Goal: Information Seeking & Learning: Learn about a topic

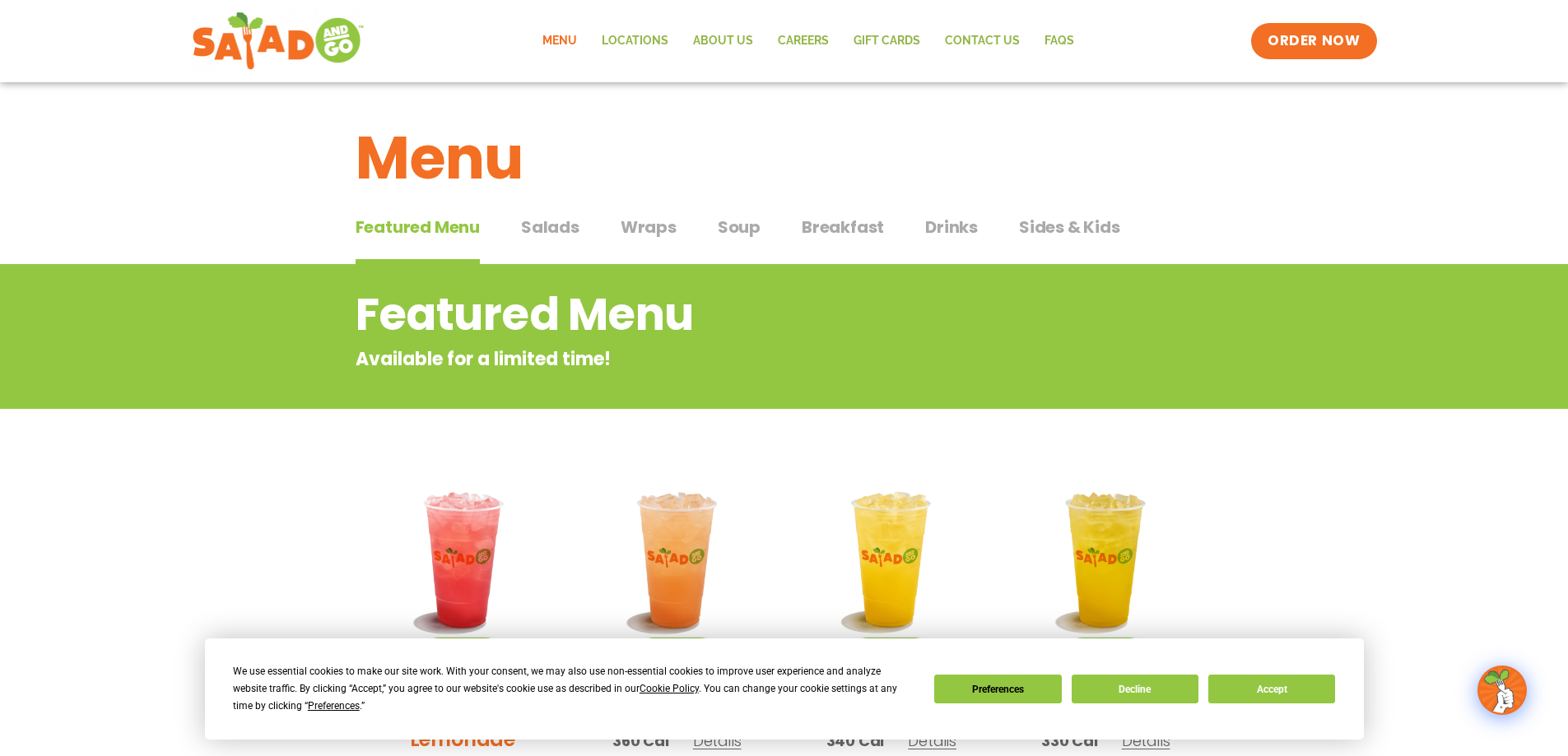
click at [540, 234] on span "Salads" at bounding box center [550, 227] width 59 height 24
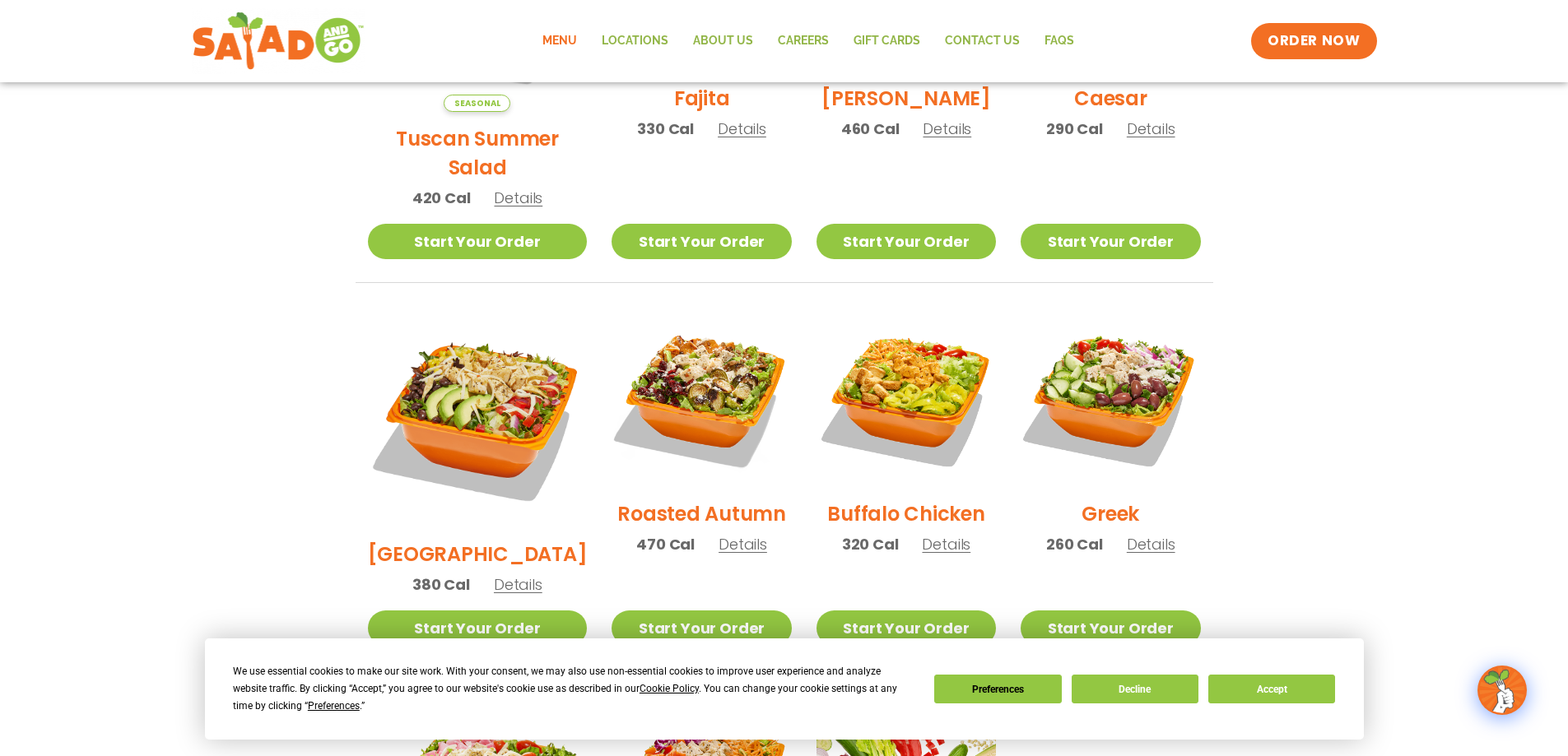
scroll to position [651, 0]
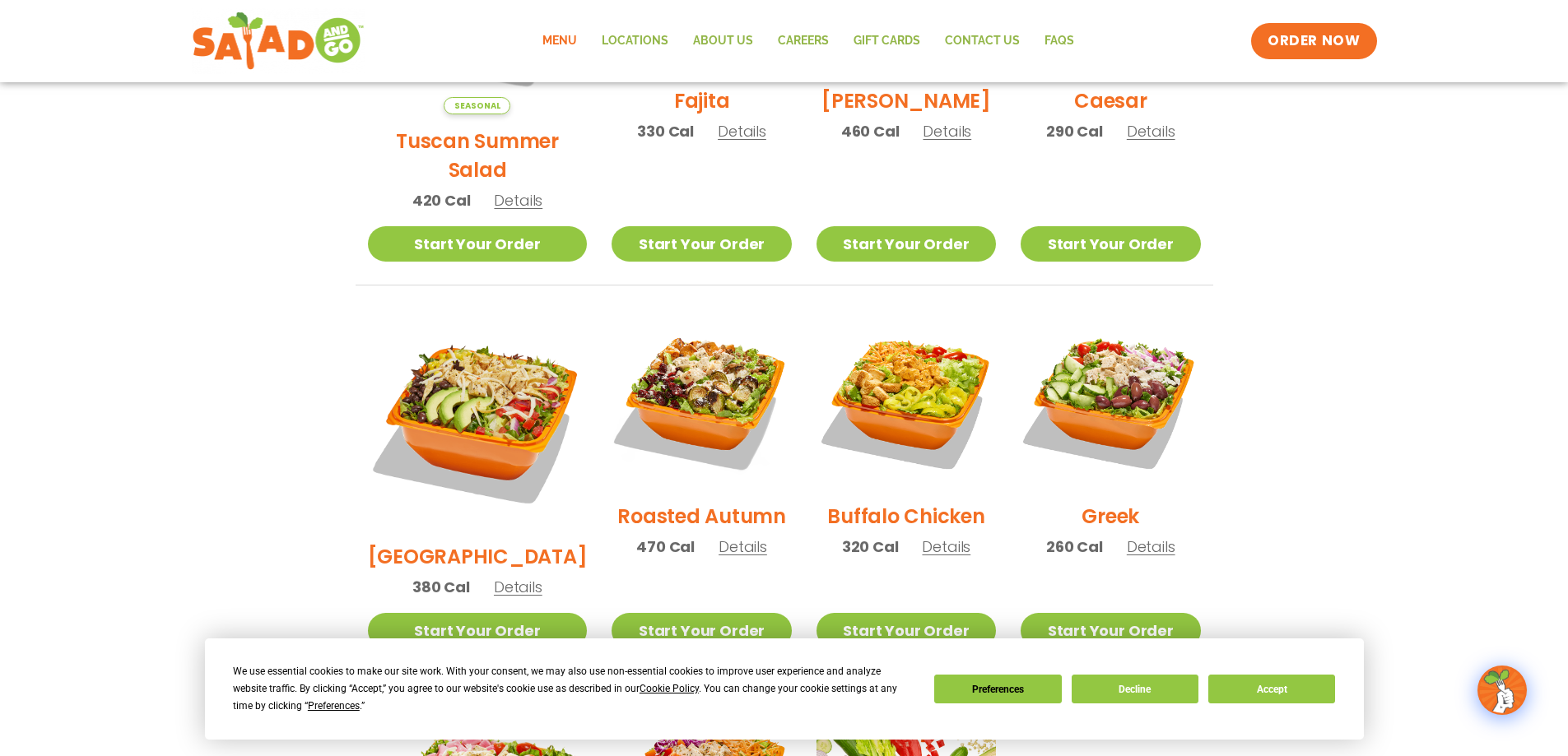
click at [927, 536] on span "Details" at bounding box center [946, 546] width 49 height 21
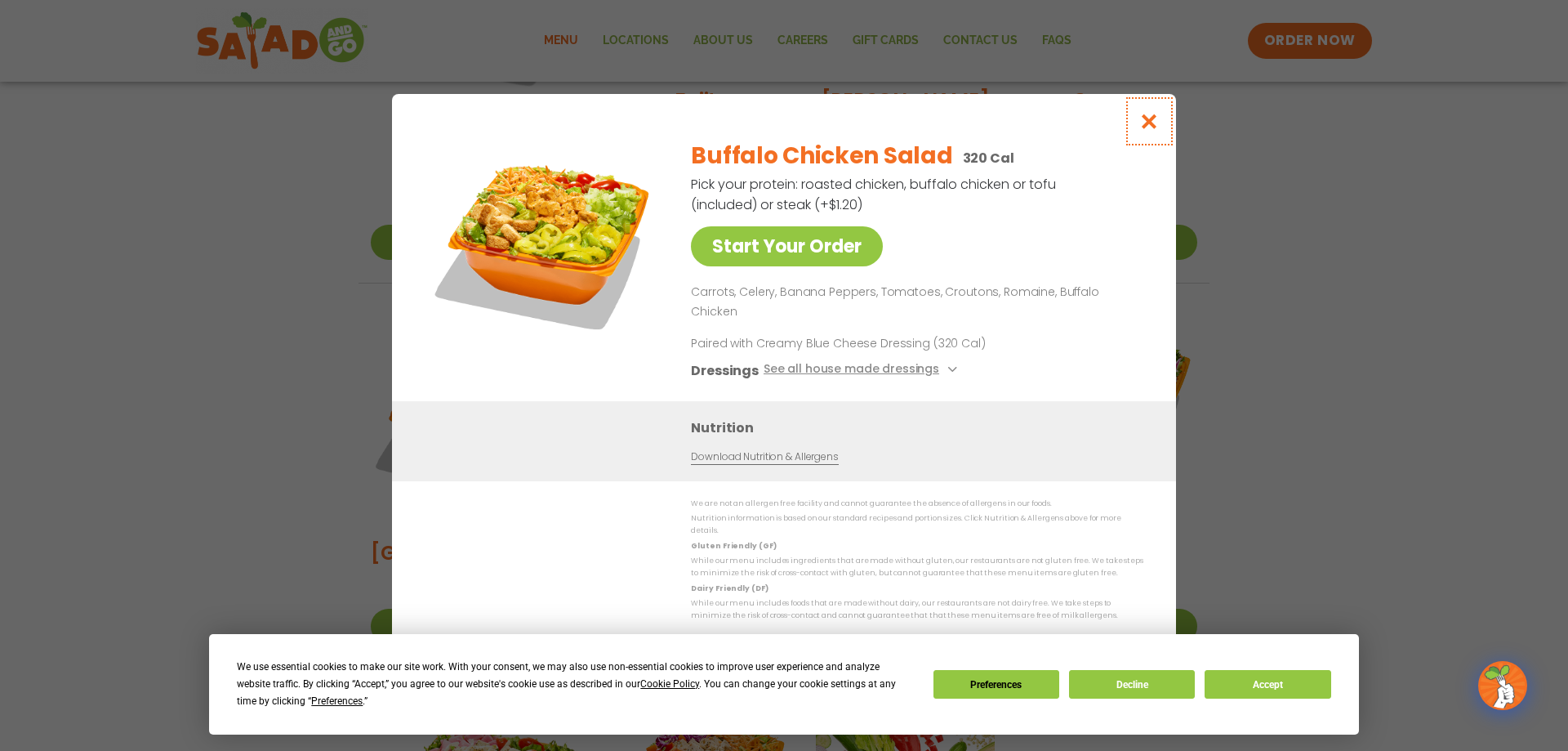
click at [1150, 146] on button "Close modal" at bounding box center [1149, 121] width 53 height 55
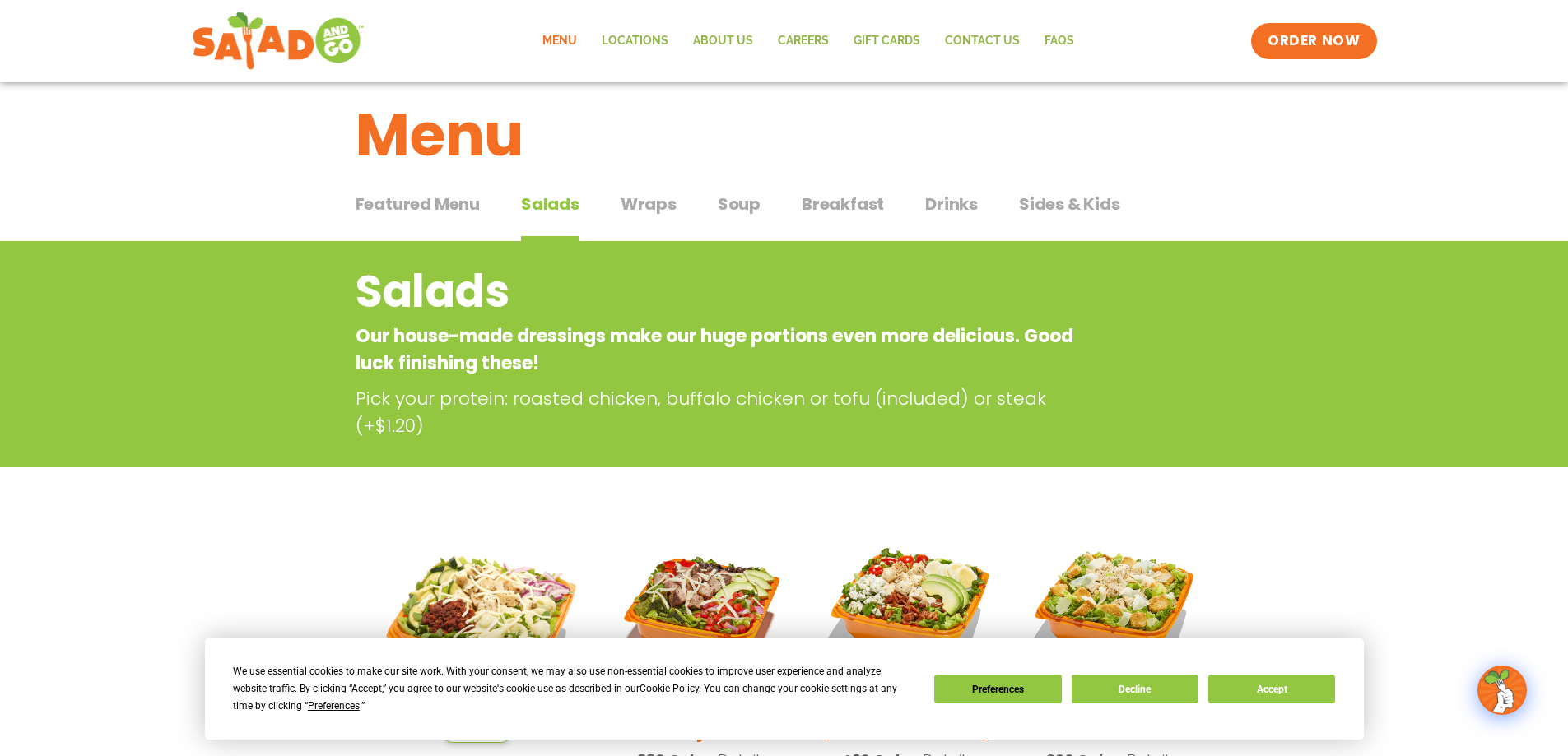
scroll to position [0, 0]
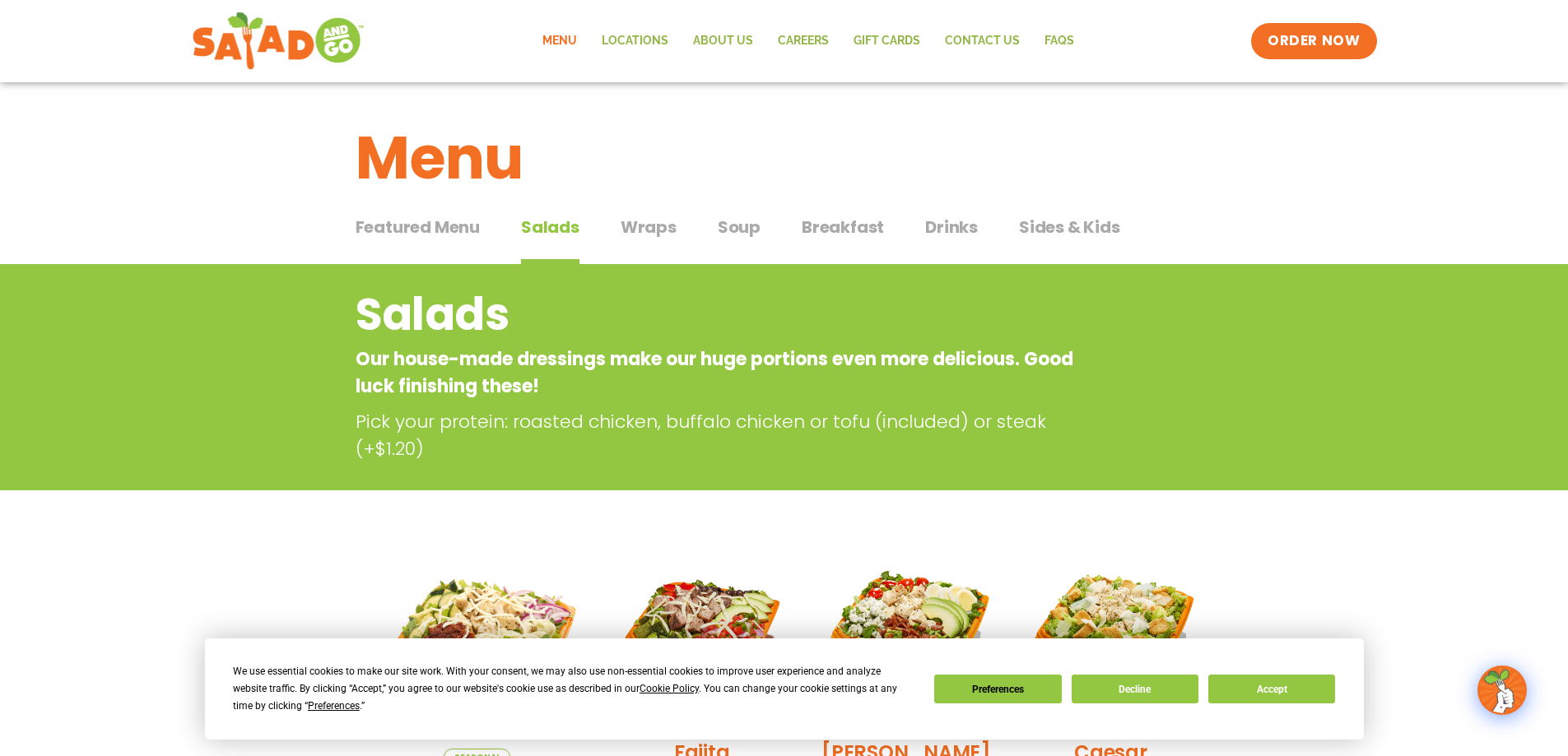
click at [654, 232] on span "Wraps" at bounding box center [648, 227] width 56 height 24
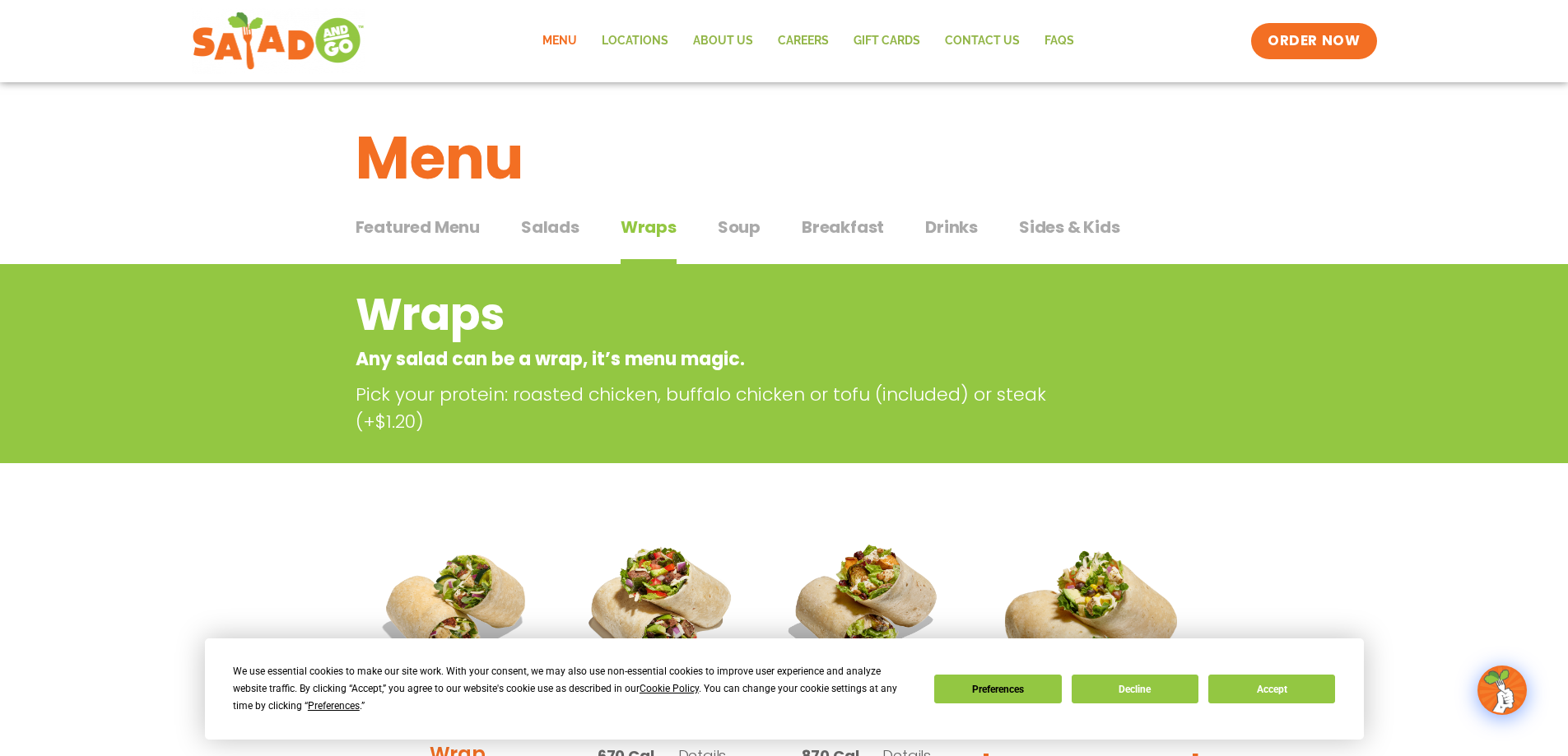
click at [743, 227] on span "Soup" at bounding box center [739, 227] width 43 height 24
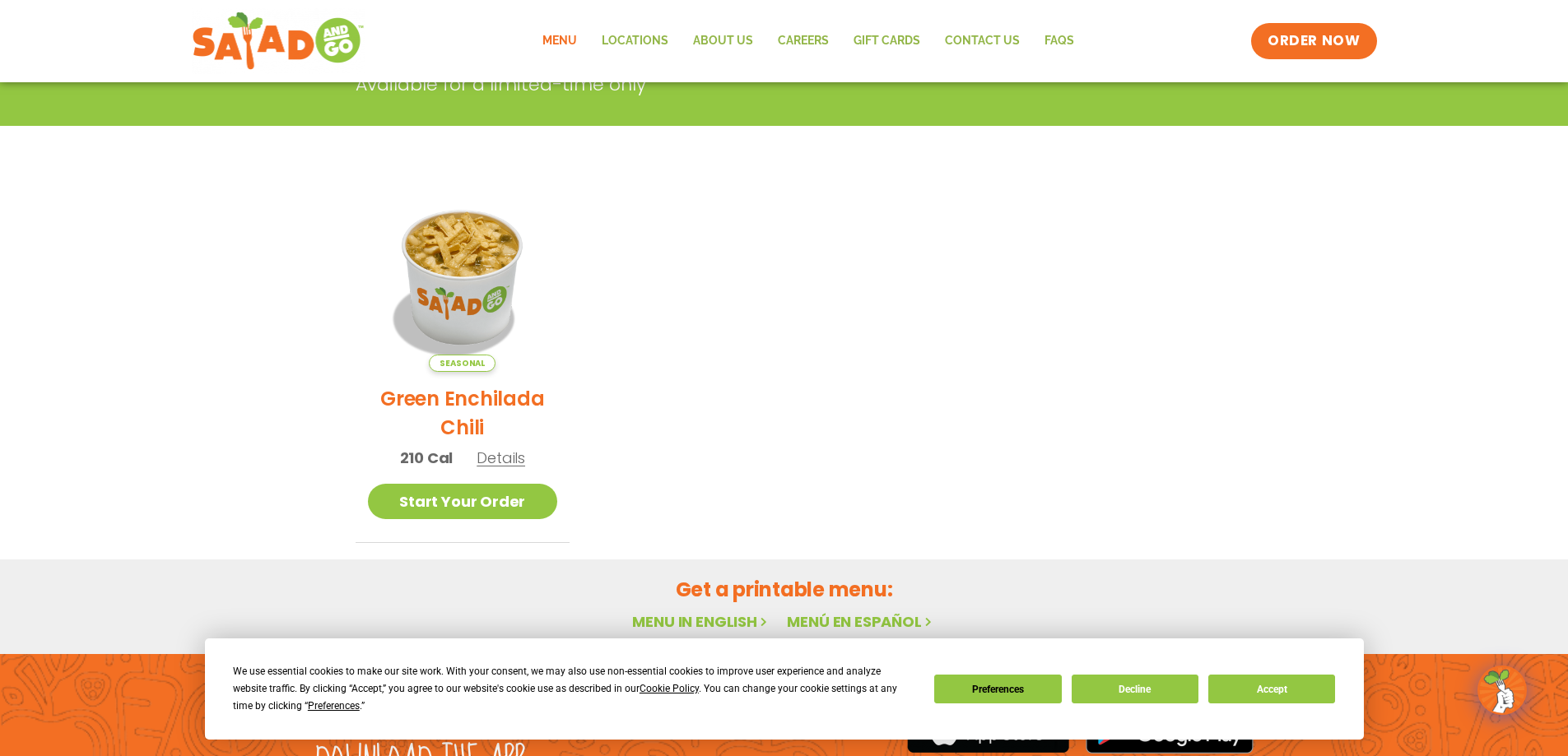
scroll to position [295, 0]
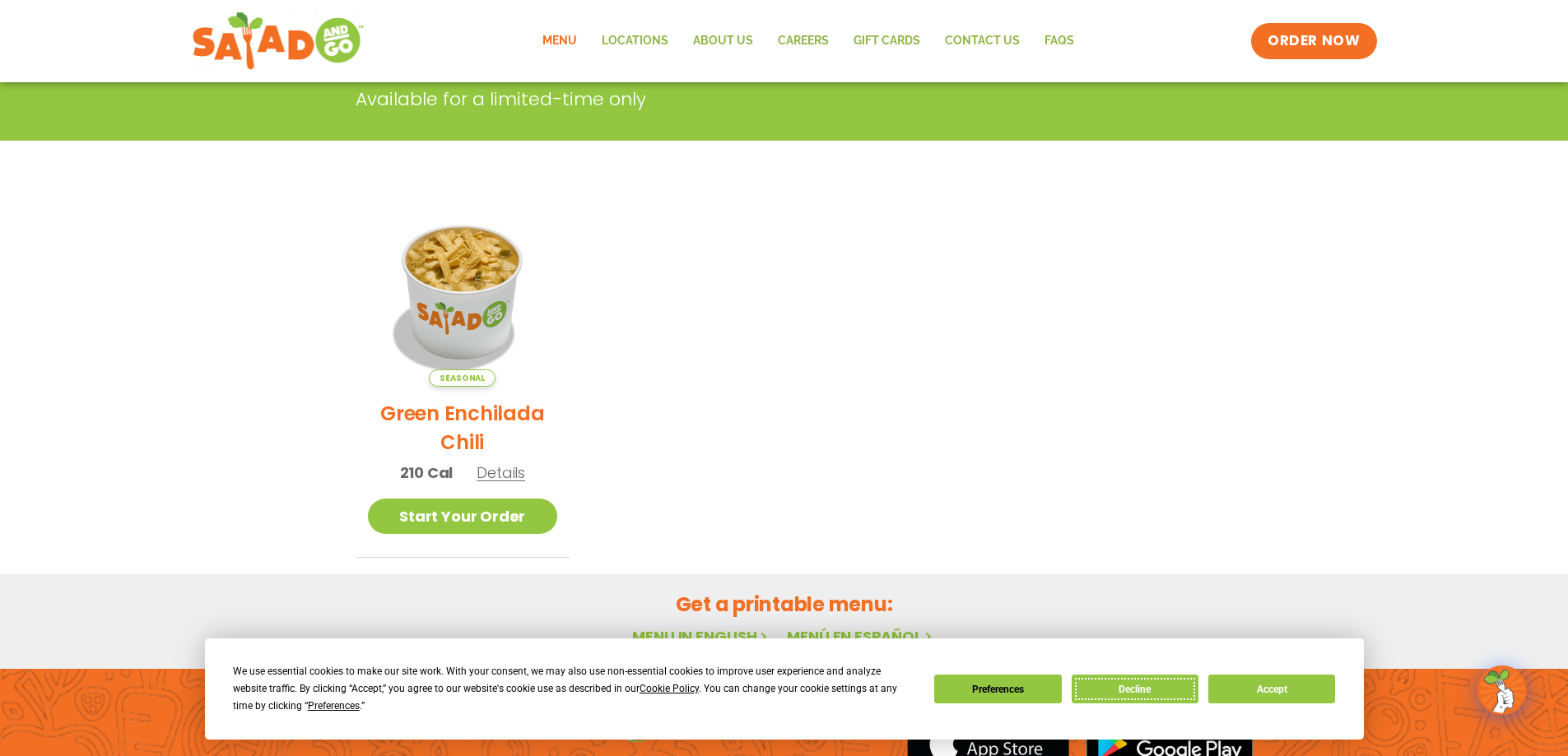
drag, startPoint x: 1167, startPoint y: 683, endPoint x: 1168, endPoint y: 662, distance: 21.0
click at [1167, 682] on button "Decline" at bounding box center [1134, 689] width 127 height 29
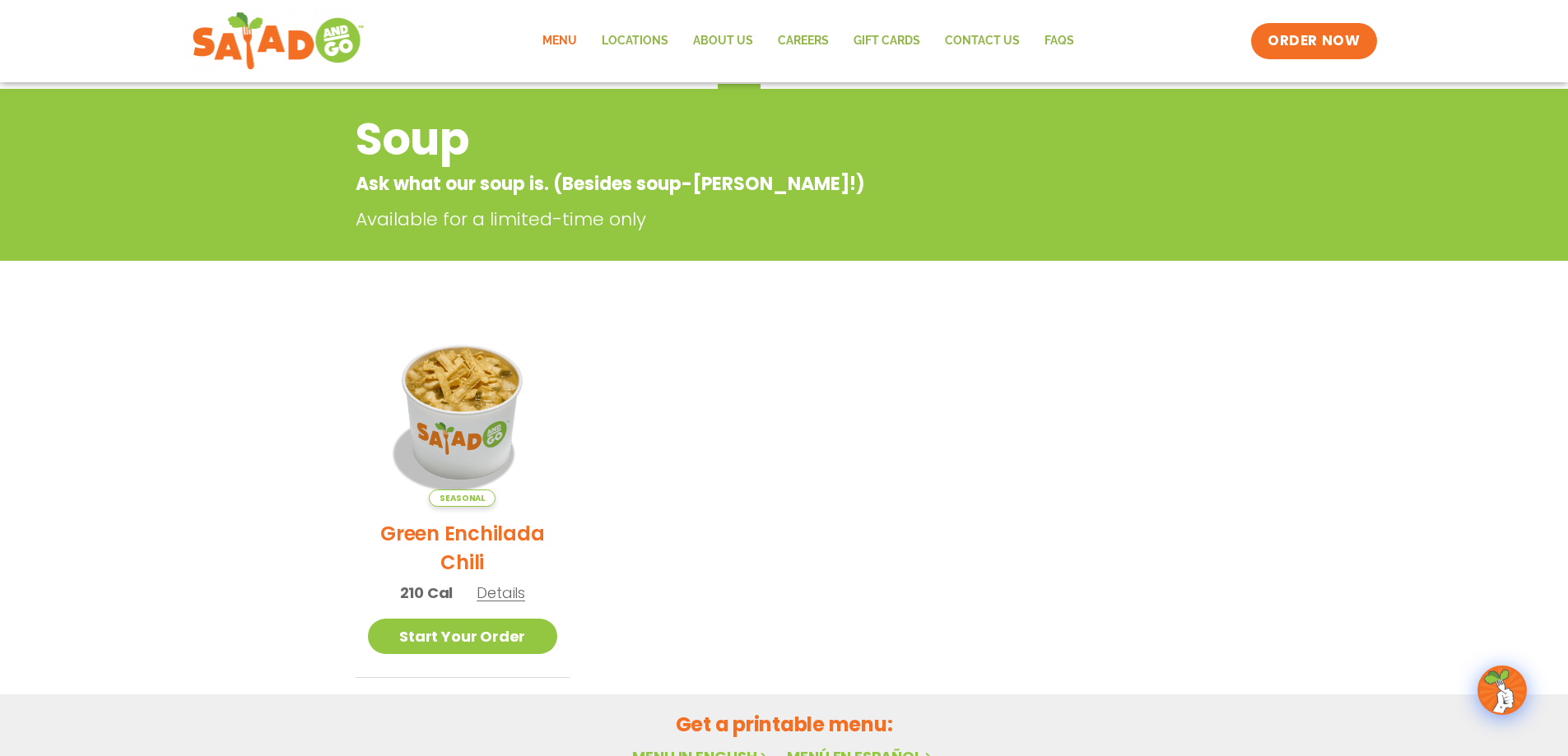
scroll to position [0, 0]
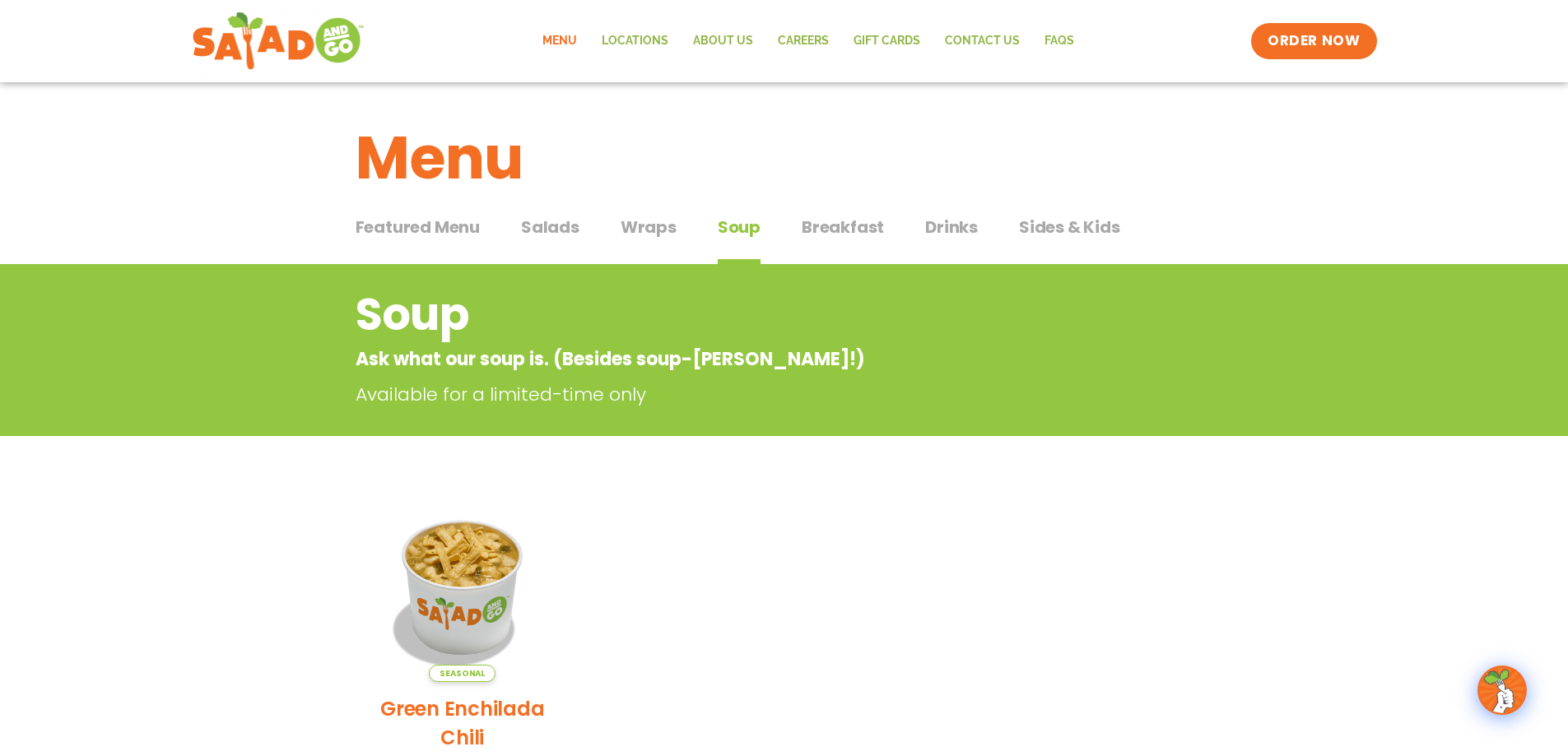
click at [854, 225] on span "Breakfast" at bounding box center [842, 227] width 82 height 24
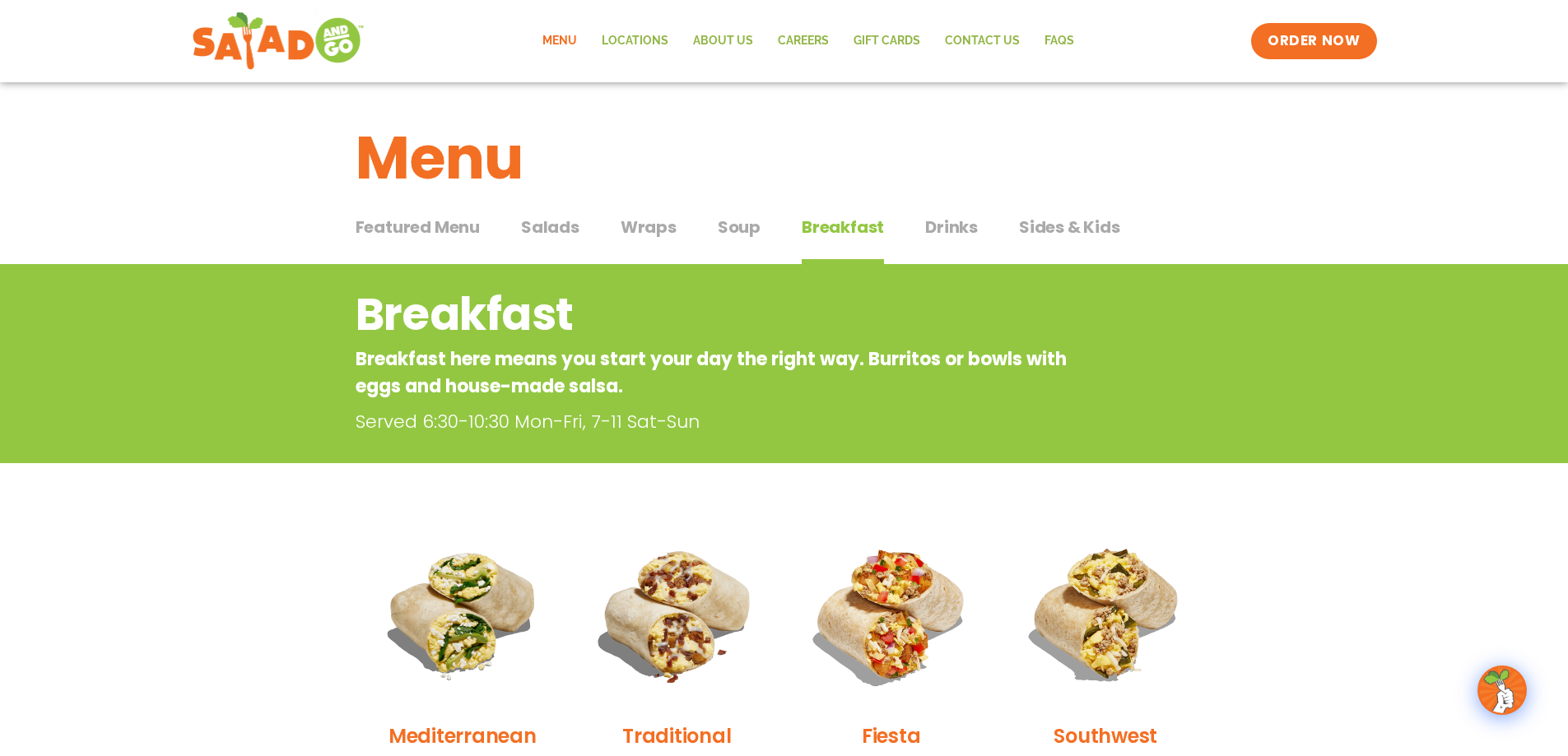
click at [755, 230] on span "Soup" at bounding box center [739, 227] width 43 height 24
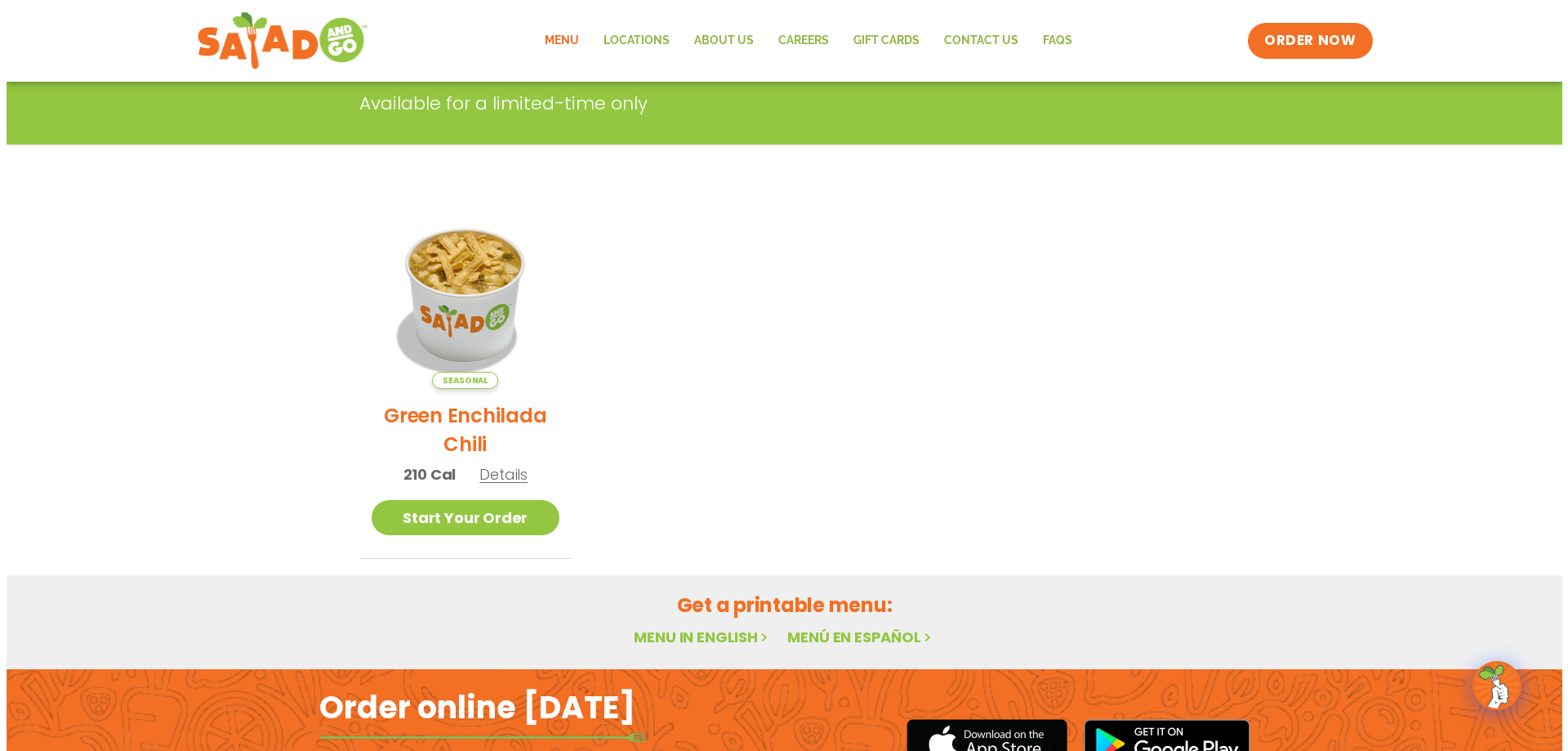
scroll to position [293, 0]
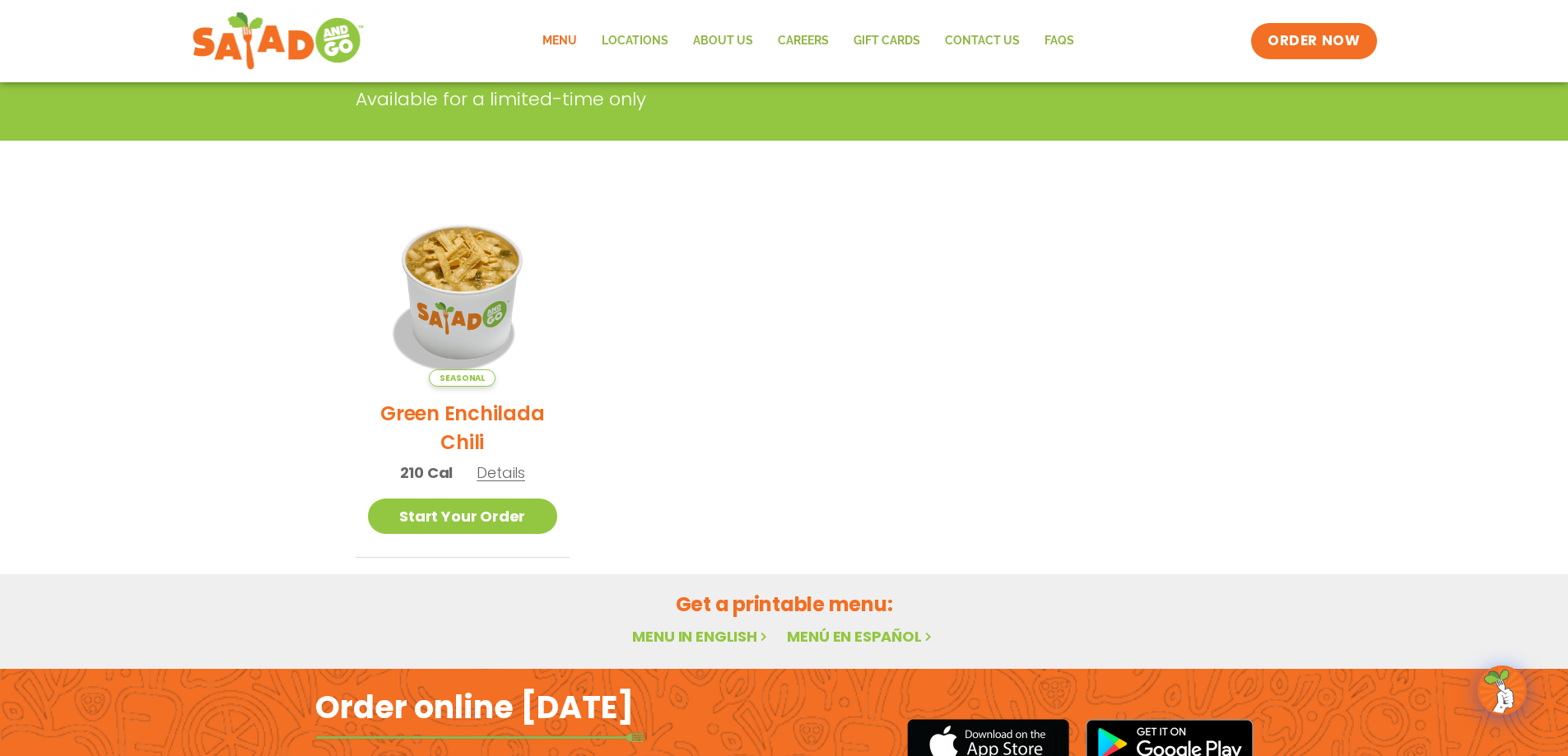
click at [467, 309] on img at bounding box center [463, 291] width 190 height 190
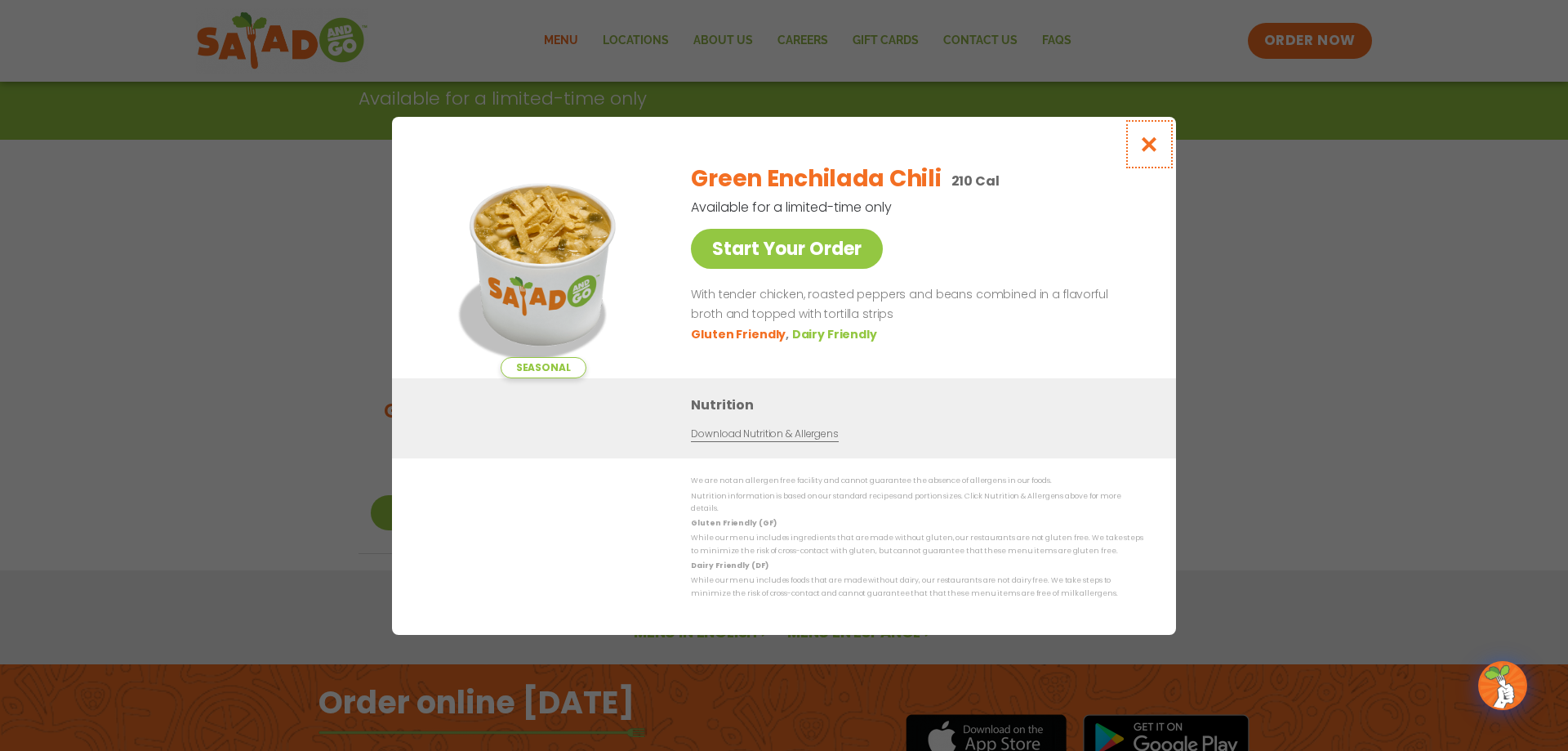
click at [1155, 145] on icon "Close modal" at bounding box center [1150, 144] width 21 height 17
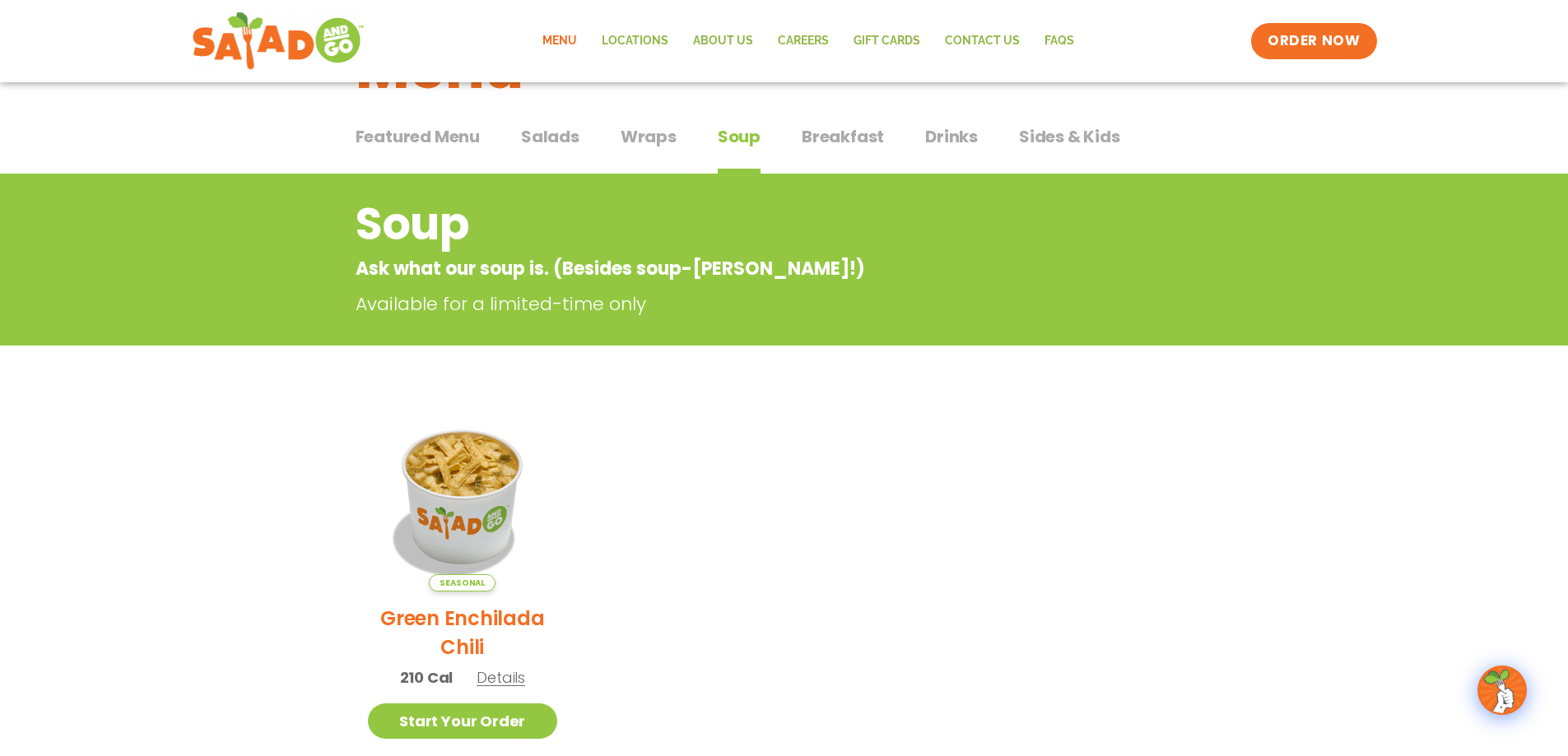
scroll to position [0, 0]
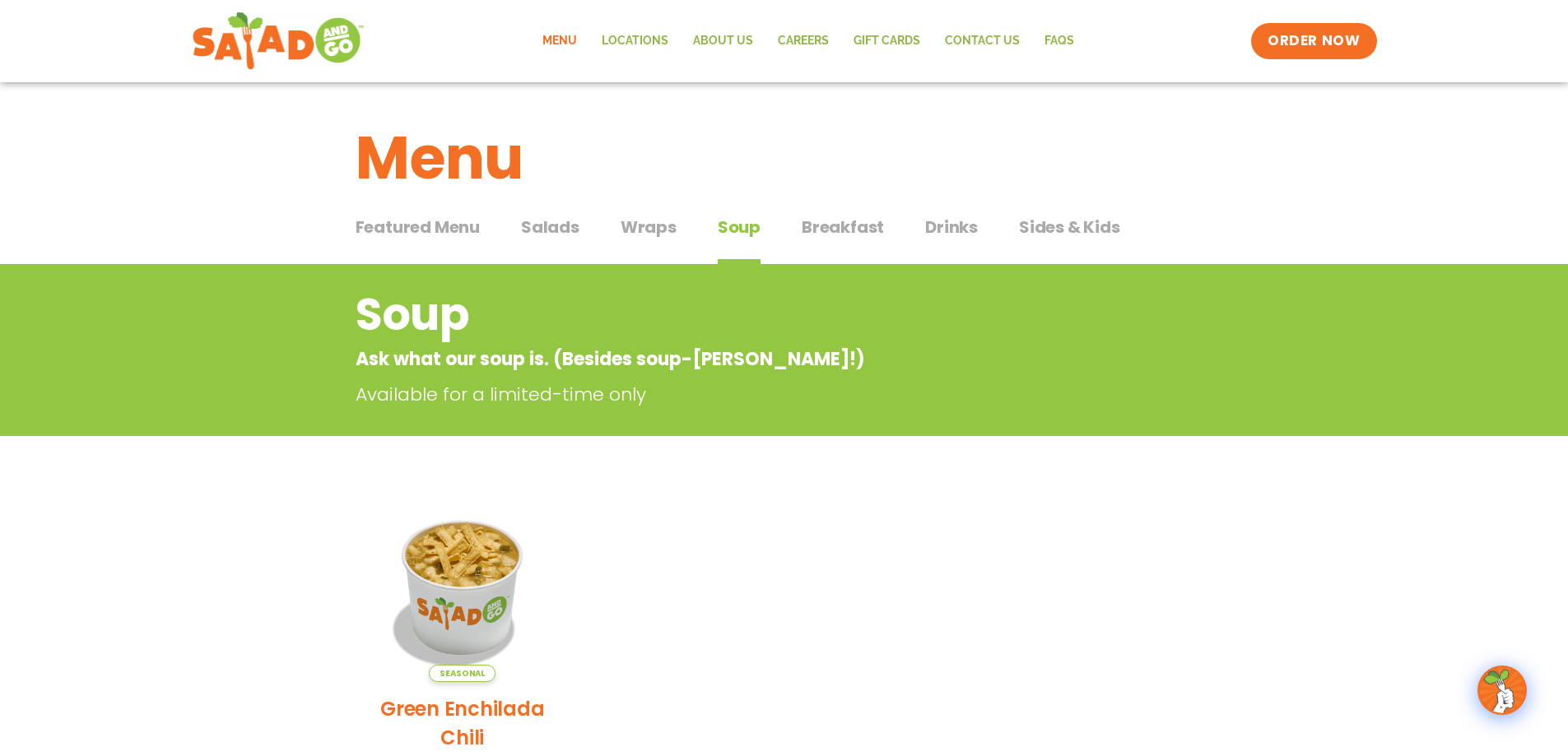
click at [571, 227] on span "Salads" at bounding box center [550, 227] width 59 height 24
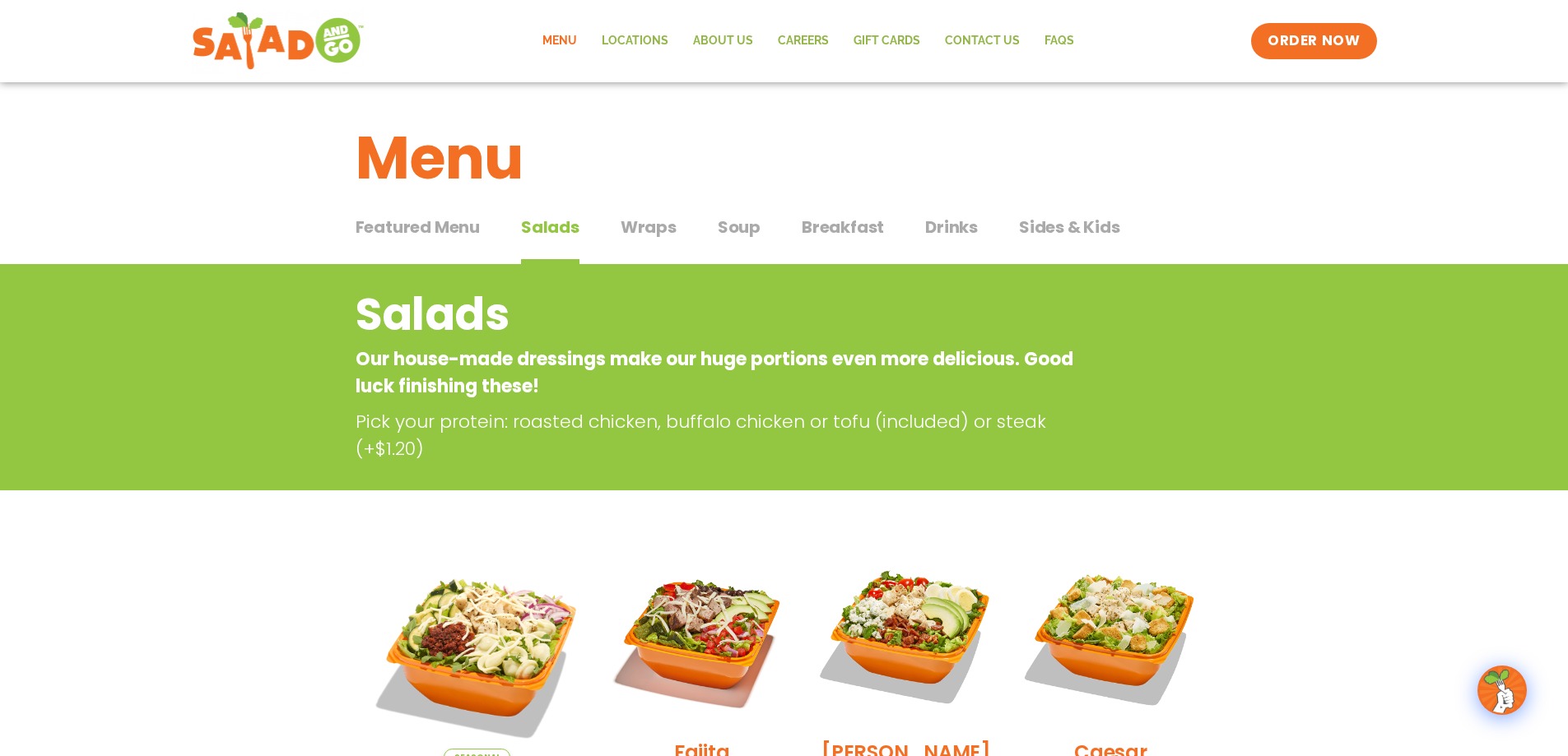
click at [400, 228] on span "Featured Menu" at bounding box center [417, 227] width 124 height 24
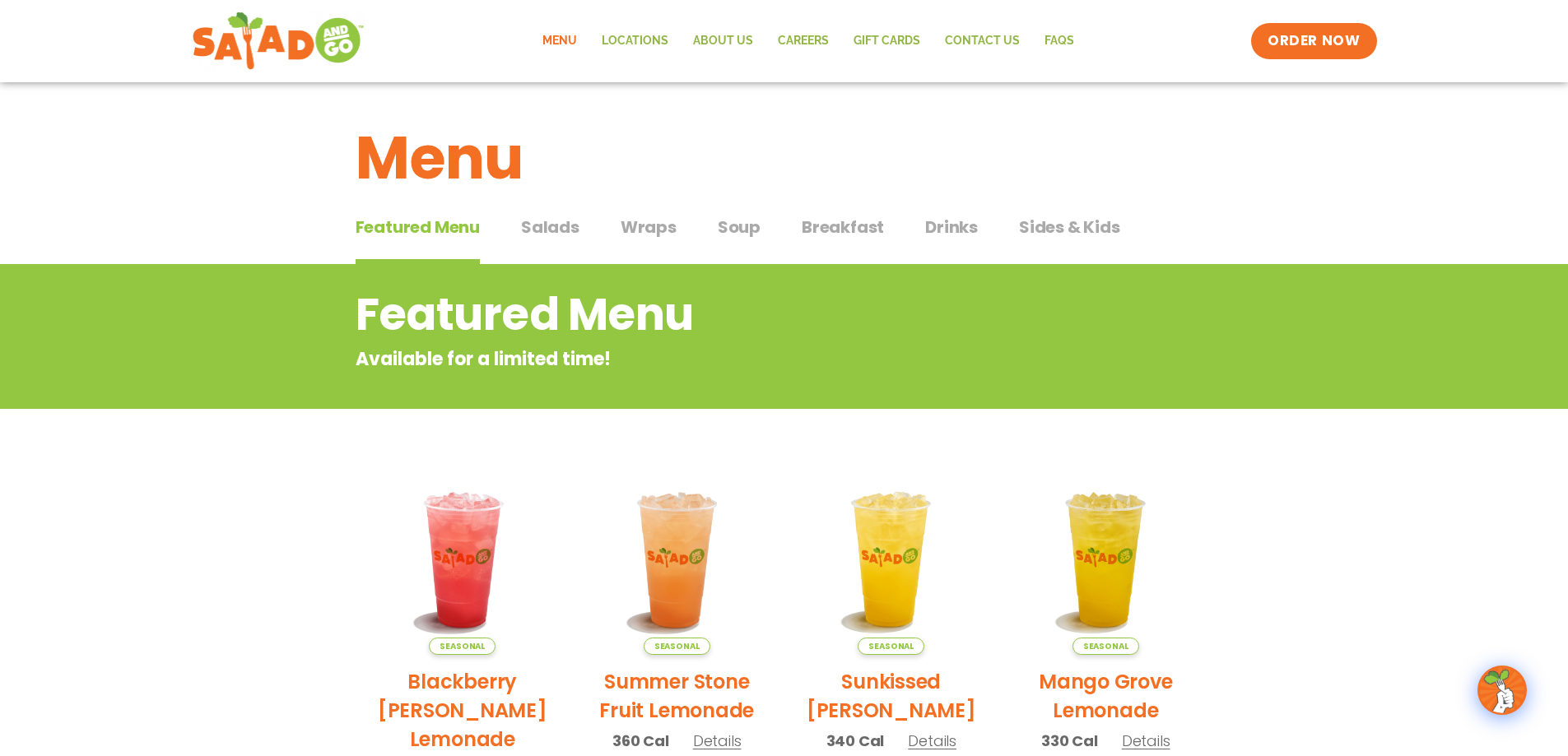
click at [557, 237] on span "Salads" at bounding box center [550, 227] width 59 height 24
